Goal: Check status: Check status

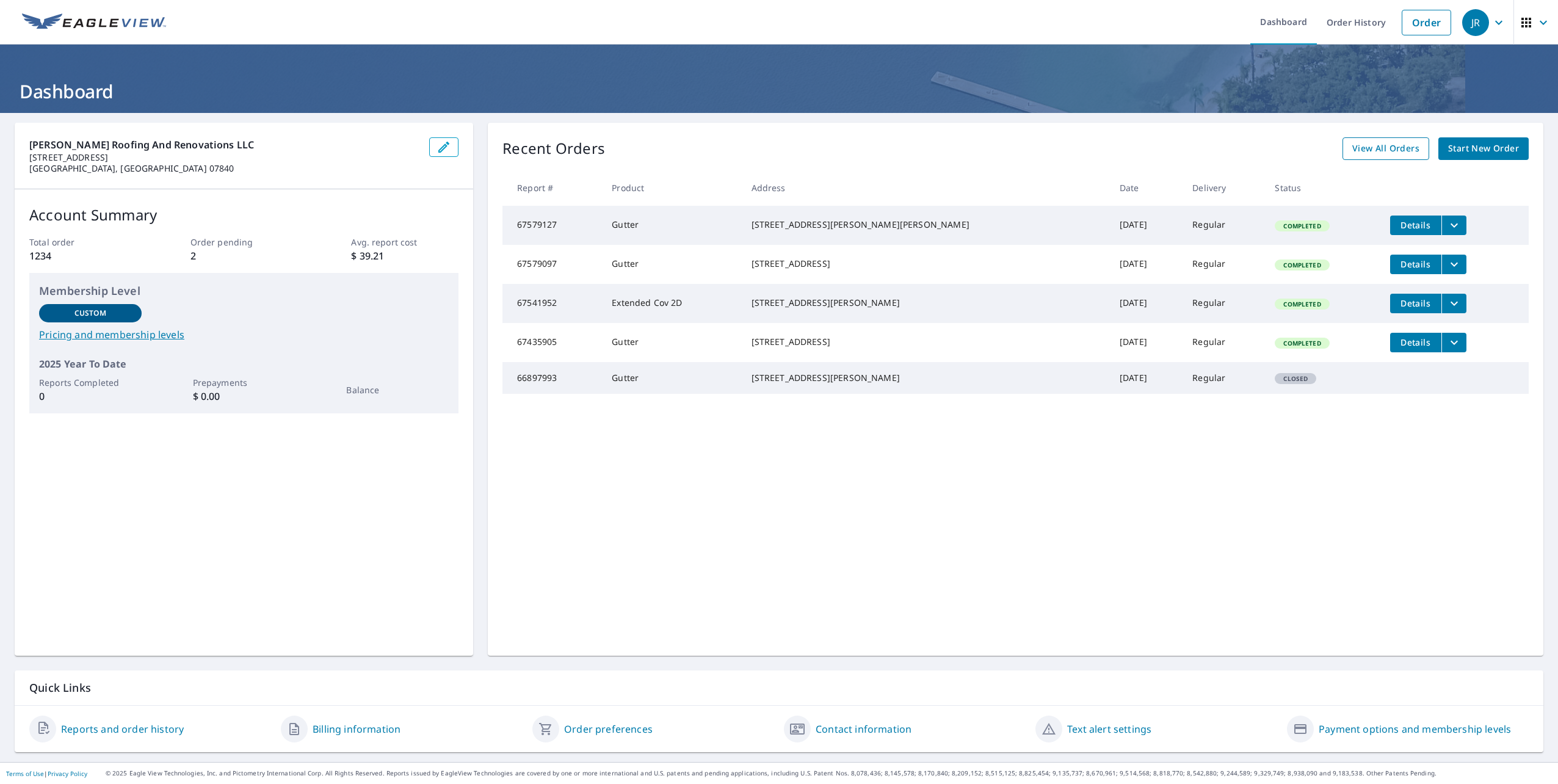
click at [1356, 153] on span "View All Orders" at bounding box center [1386, 148] width 67 height 15
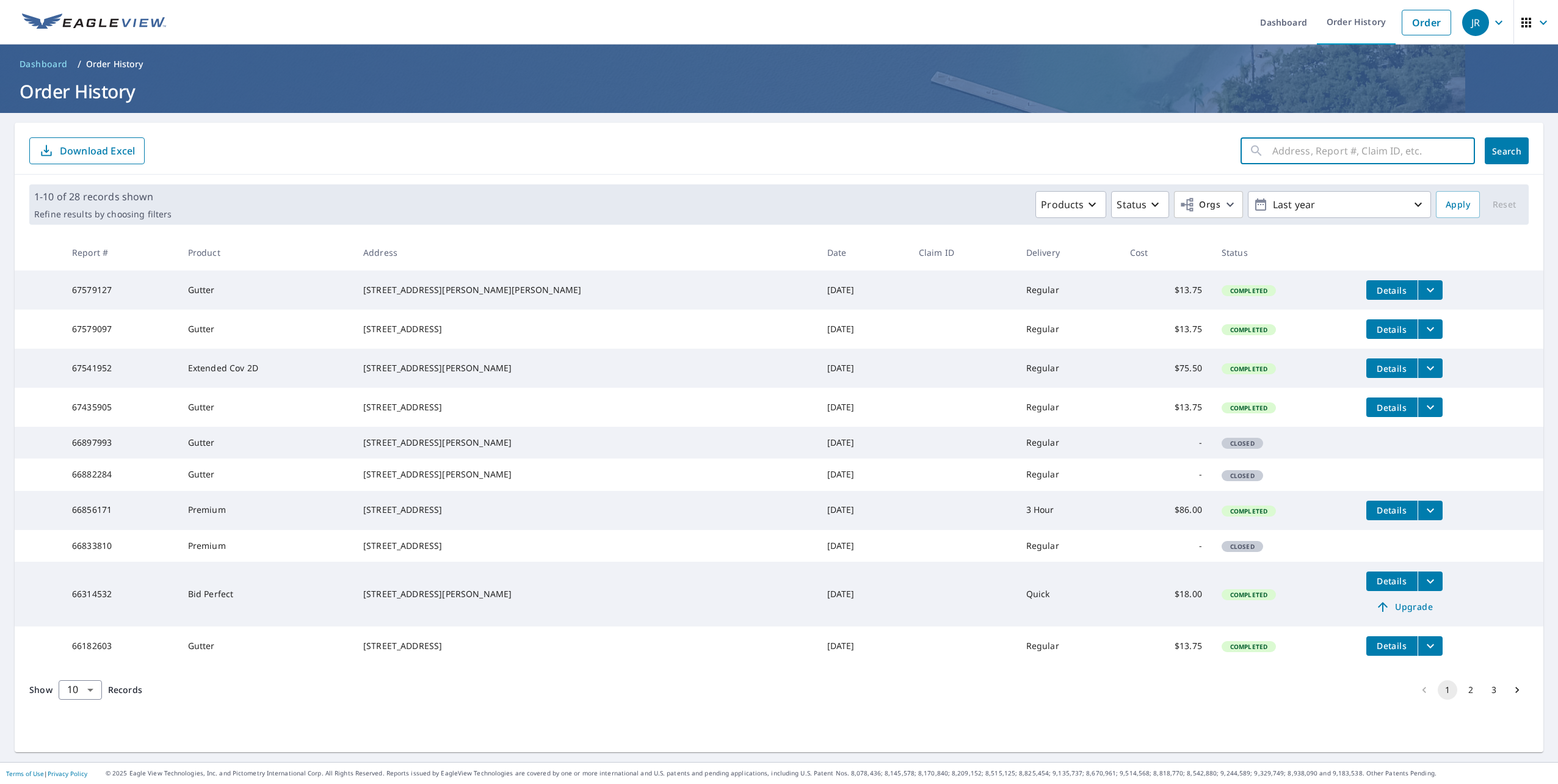
click at [1366, 156] on input "text" at bounding box center [1373, 151] width 202 height 34
type input "301 willow"
click button "Search" at bounding box center [1507, 151] width 44 height 27
